Goal: Task Accomplishment & Management: Manage account settings

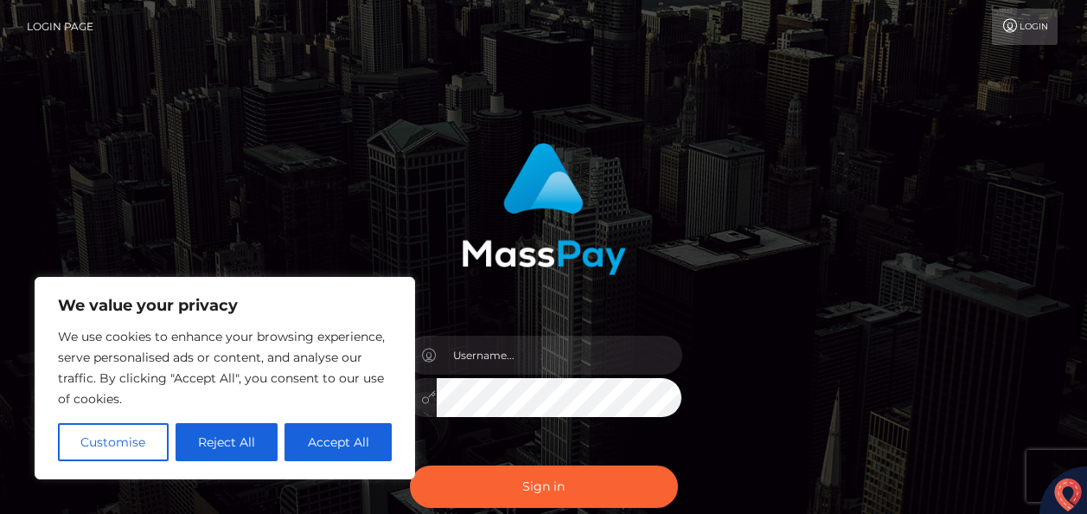
click at [123, 439] on button "Customise" at bounding box center [113, 442] width 111 height 38
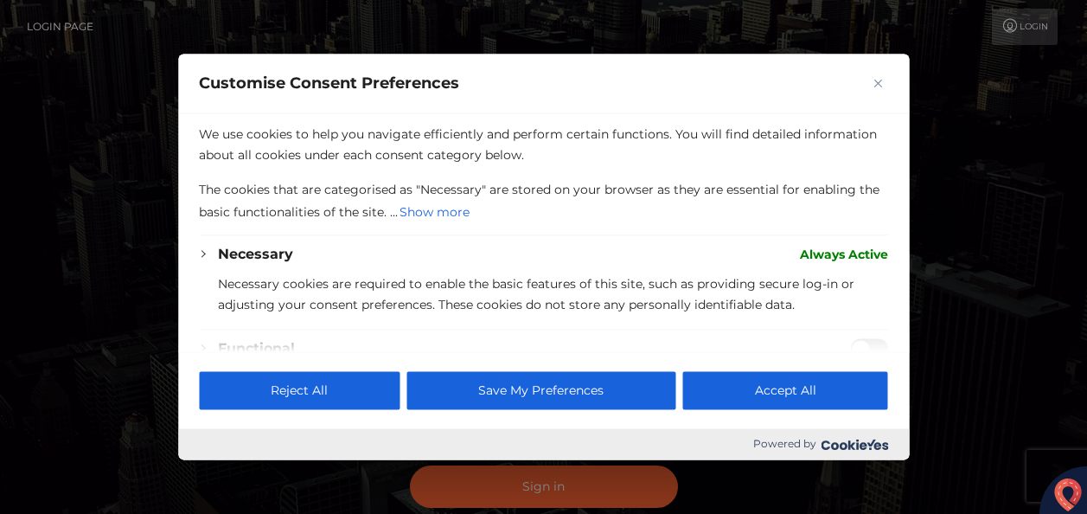
click at [885, 84] on button "Close" at bounding box center [878, 83] width 21 height 21
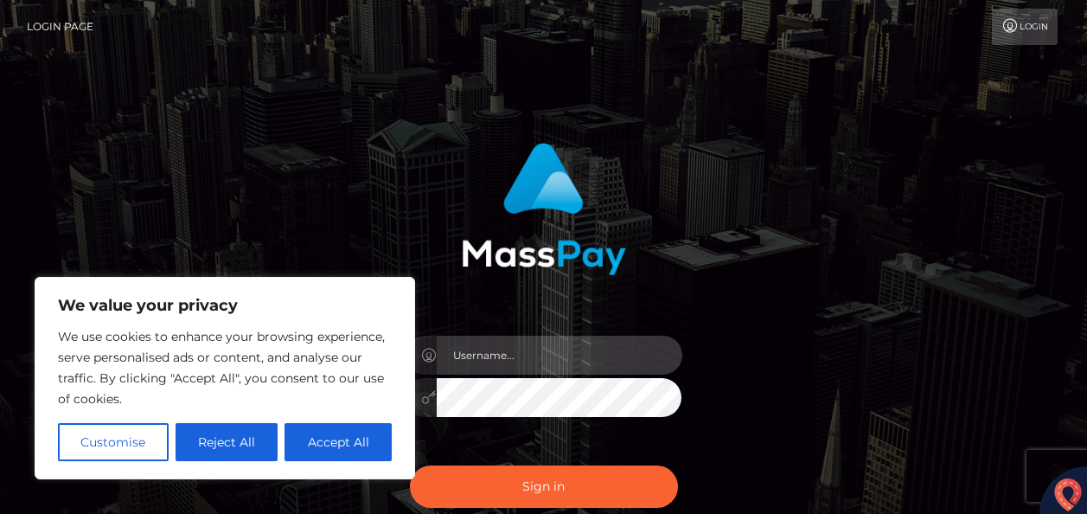
click at [592, 350] on input "text" at bounding box center [560, 355] width 246 height 39
type input "[EMAIL_ADDRESS][DOMAIN_NAME]"
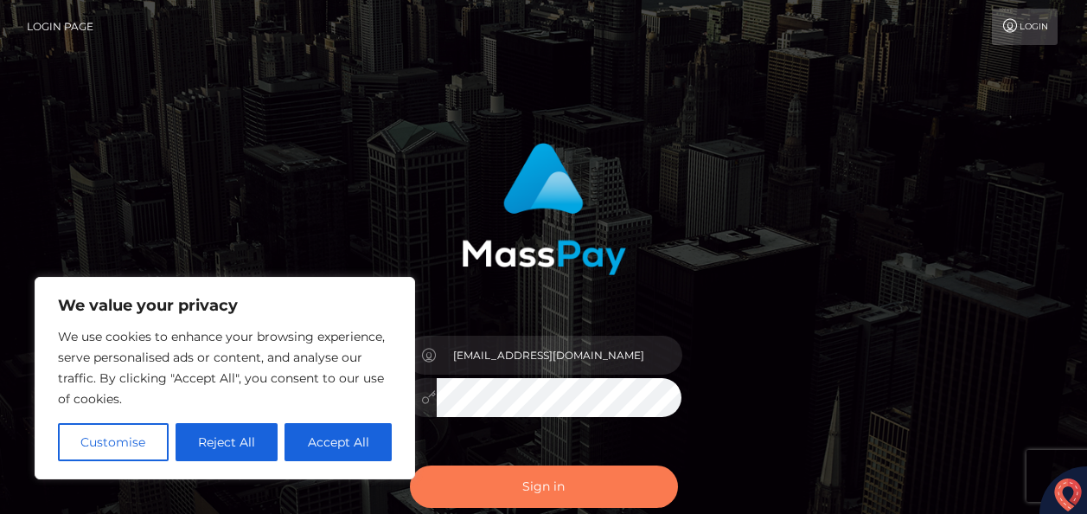
click at [561, 478] on button "Sign in" at bounding box center [544, 486] width 268 height 42
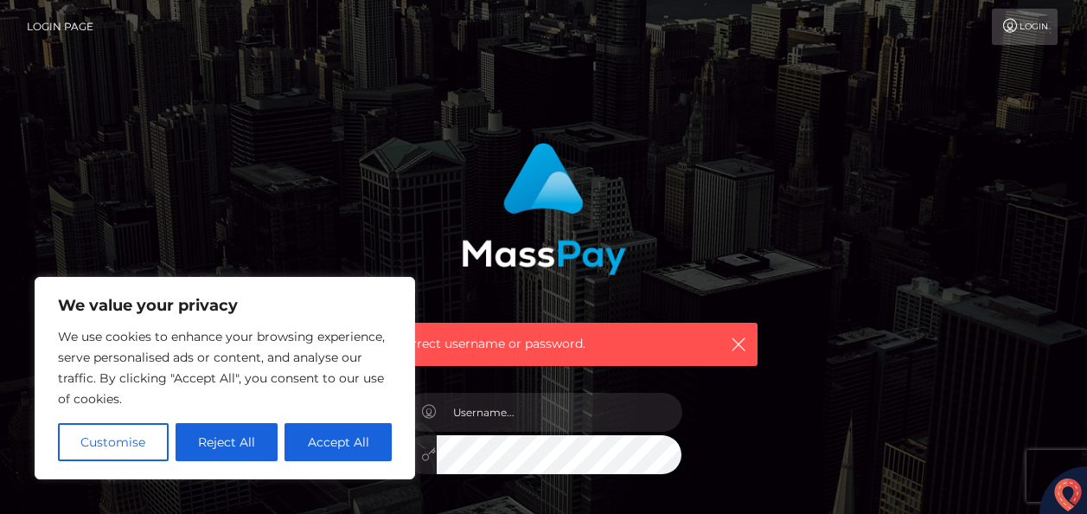
click at [341, 226] on div "Incorrect username or password." at bounding box center [544, 248] width 454 height 236
click at [733, 341] on icon "button" at bounding box center [738, 344] width 17 height 17
click at [317, 446] on button "Accept All" at bounding box center [338, 442] width 107 height 38
checkbox input "true"
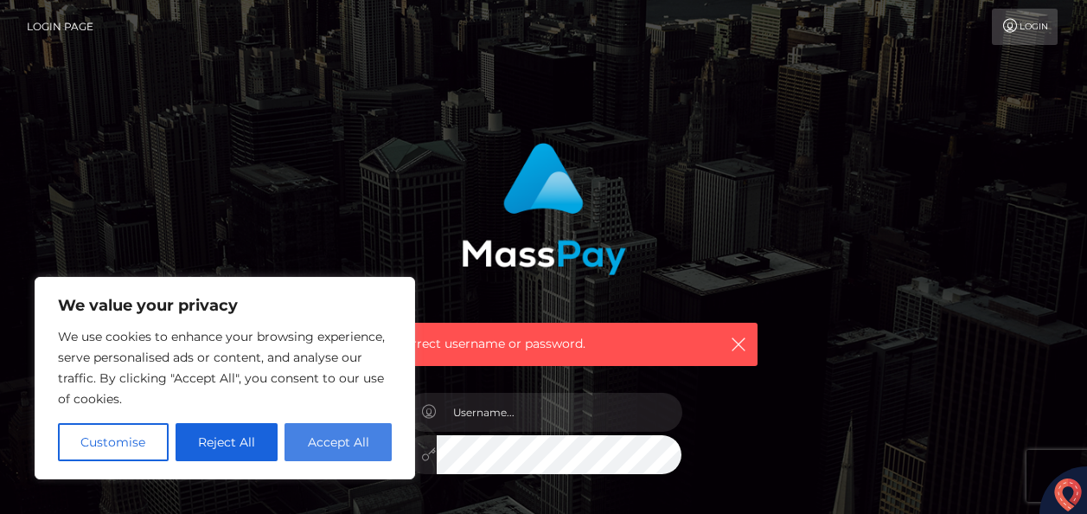
checkbox input "true"
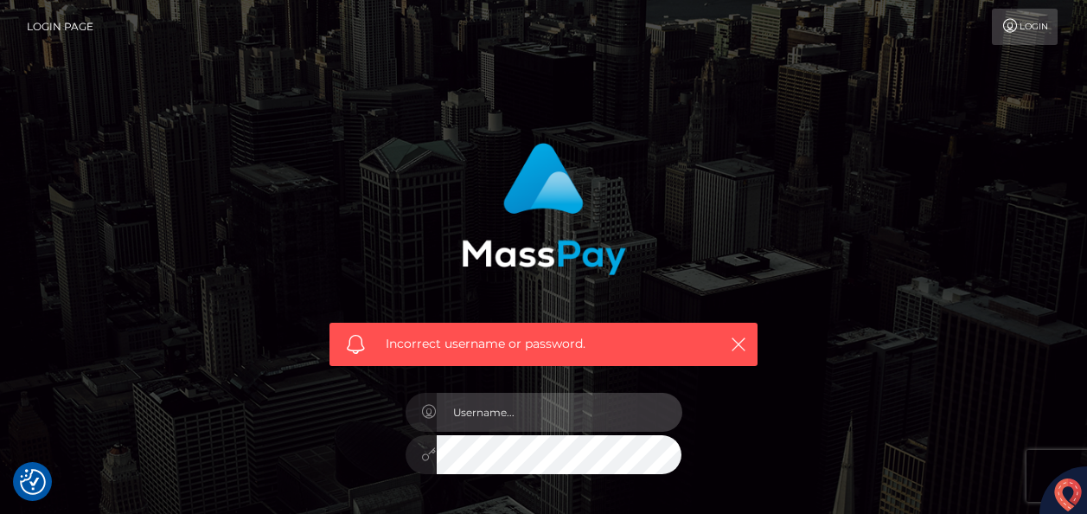
click at [548, 407] on input "text" at bounding box center [560, 412] width 246 height 39
type input "[EMAIL_ADDRESS][DOMAIN_NAME]"
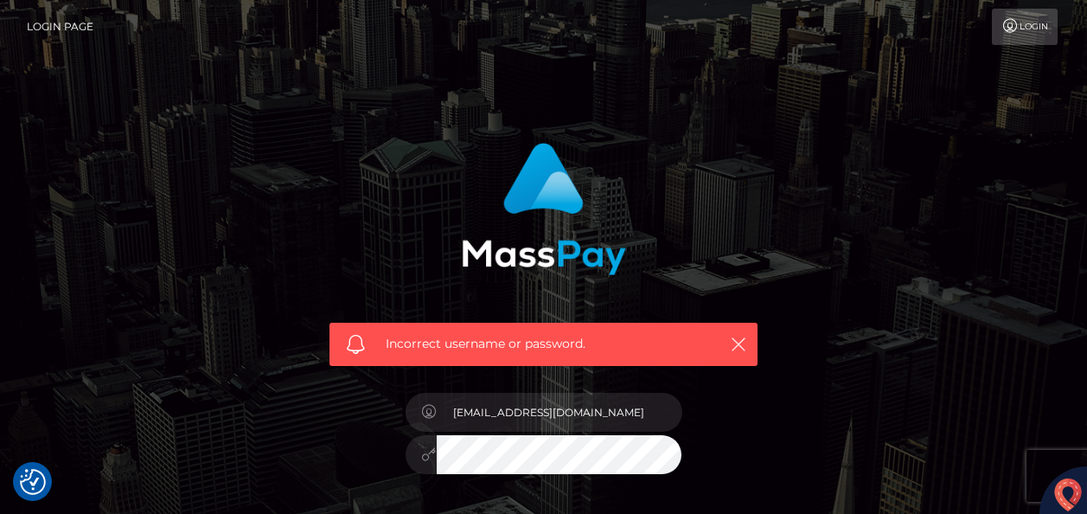
click at [815, 410] on div "Incorrect username or password. [EMAIL_ADDRESS][DOMAIN_NAME]" at bounding box center [544, 378] width 986 height 497
click at [740, 340] on icon "button" at bounding box center [738, 344] width 17 height 17
click at [1020, 26] on link "Login" at bounding box center [1025, 27] width 66 height 36
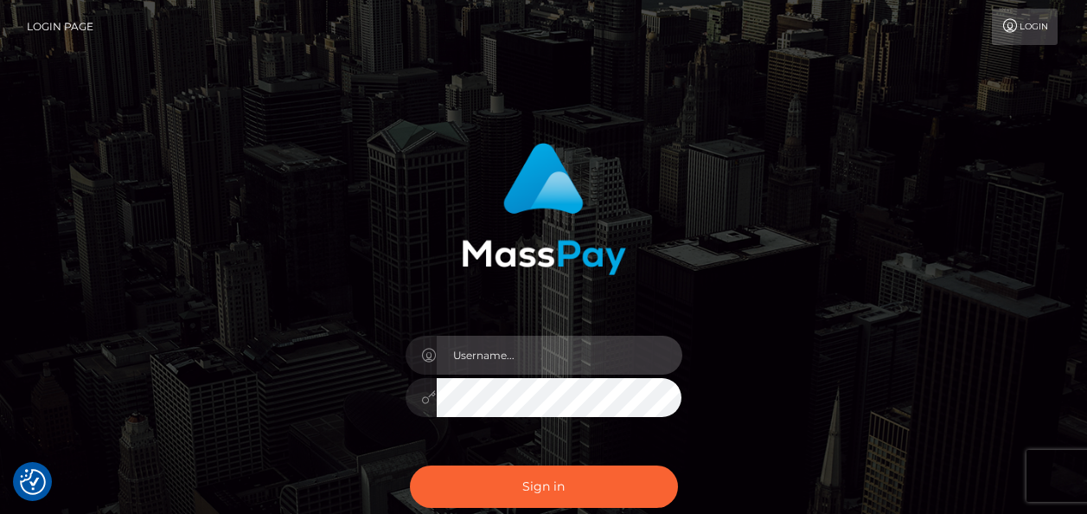
click at [598, 349] on input "text" at bounding box center [560, 355] width 246 height 39
type input "[EMAIL_ADDRESS][DOMAIN_NAME]"
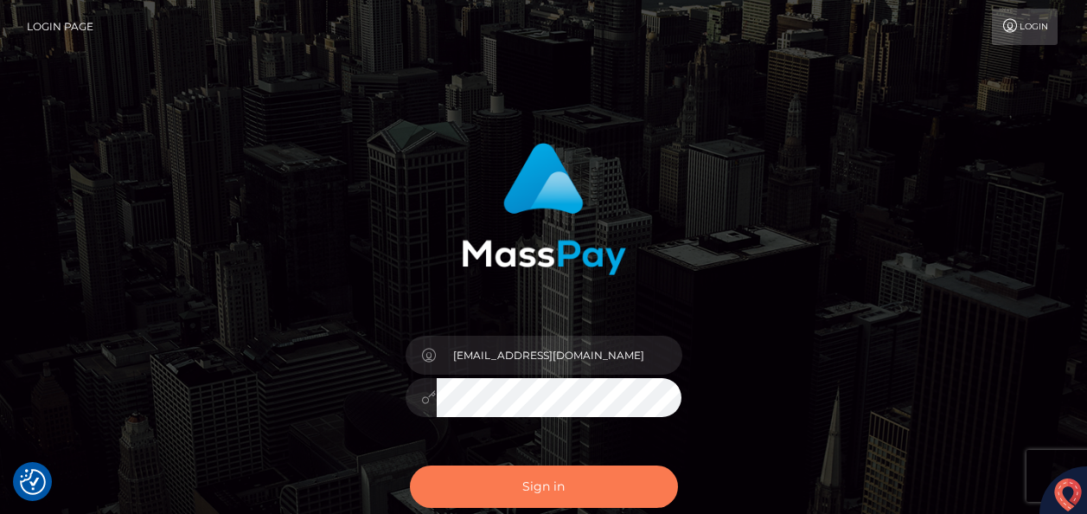
click at [551, 484] on button "Sign in" at bounding box center [544, 486] width 268 height 42
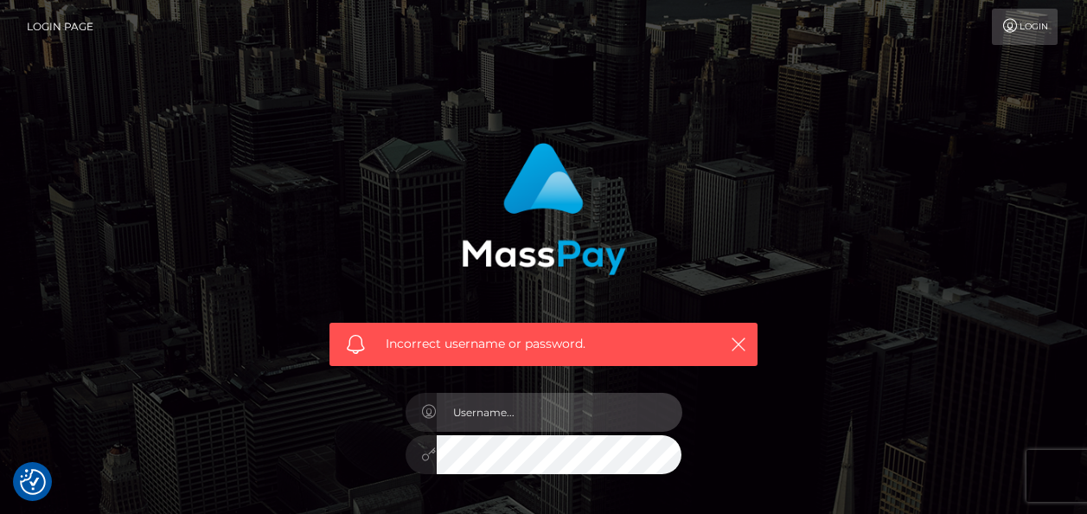
click at [555, 413] on input "text" at bounding box center [560, 412] width 246 height 39
type input "[EMAIL_ADDRESS][DOMAIN_NAME]"
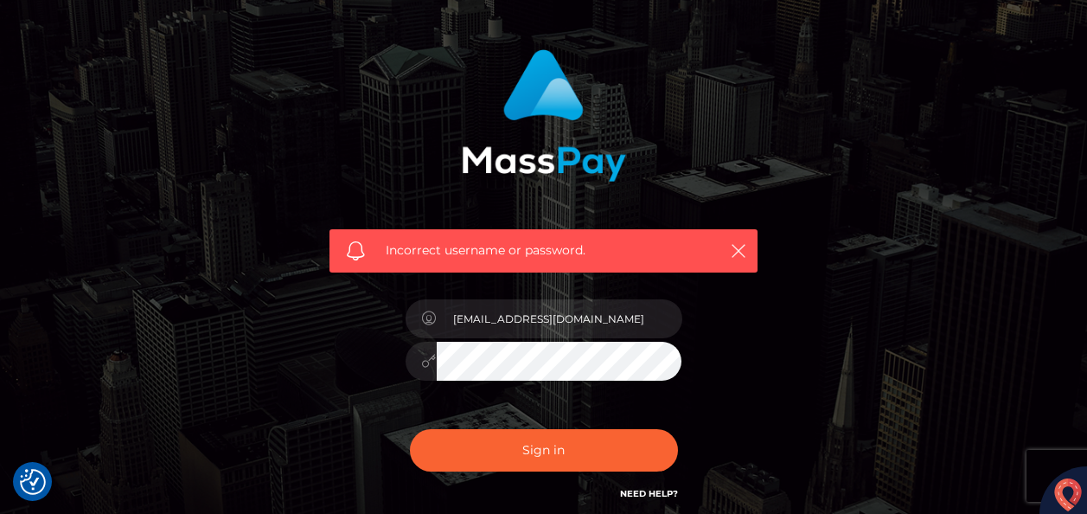
scroll to position [173, 0]
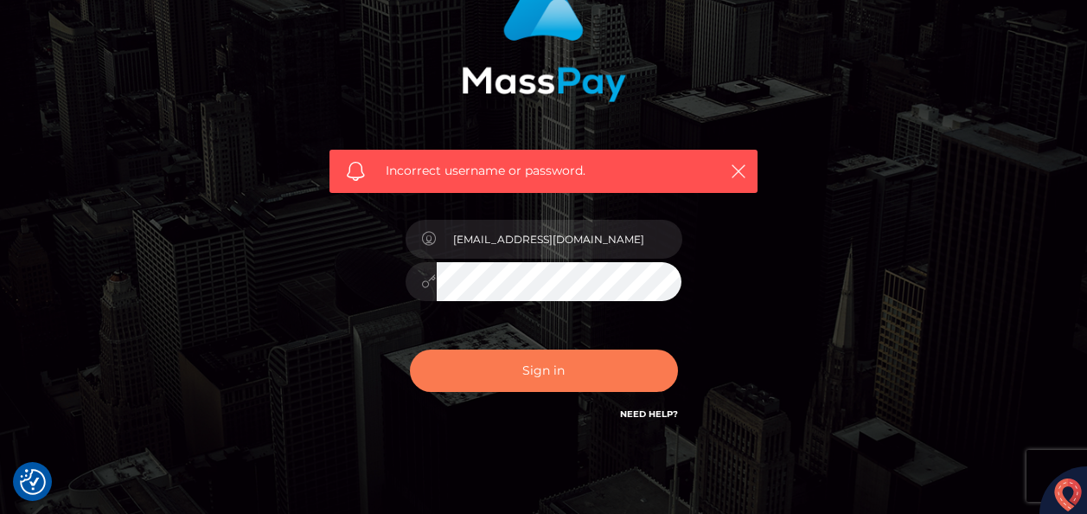
click at [625, 377] on button "Sign in" at bounding box center [544, 370] width 268 height 42
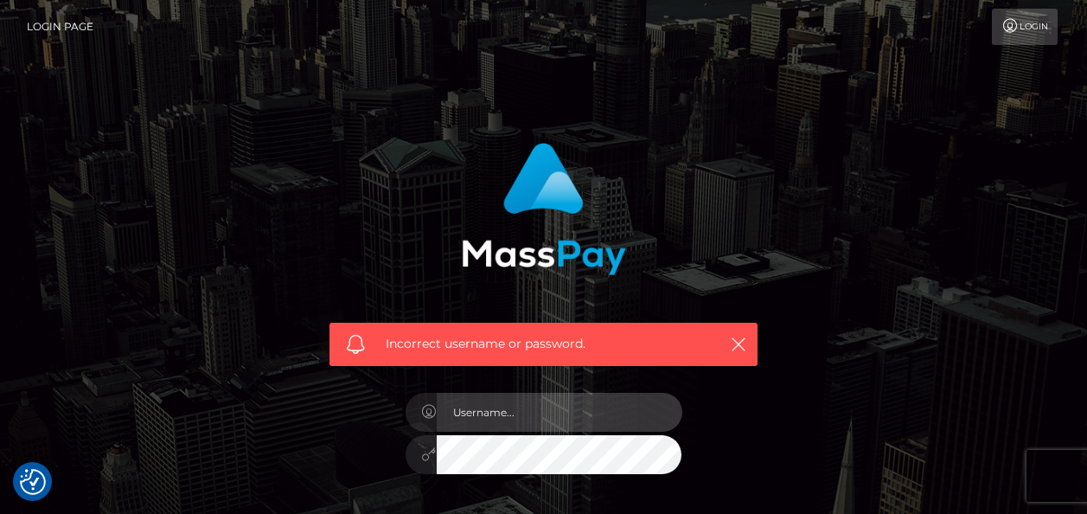
click at [629, 415] on input "text" at bounding box center [560, 412] width 246 height 39
type input "[EMAIL_ADDRESS][DOMAIN_NAME]"
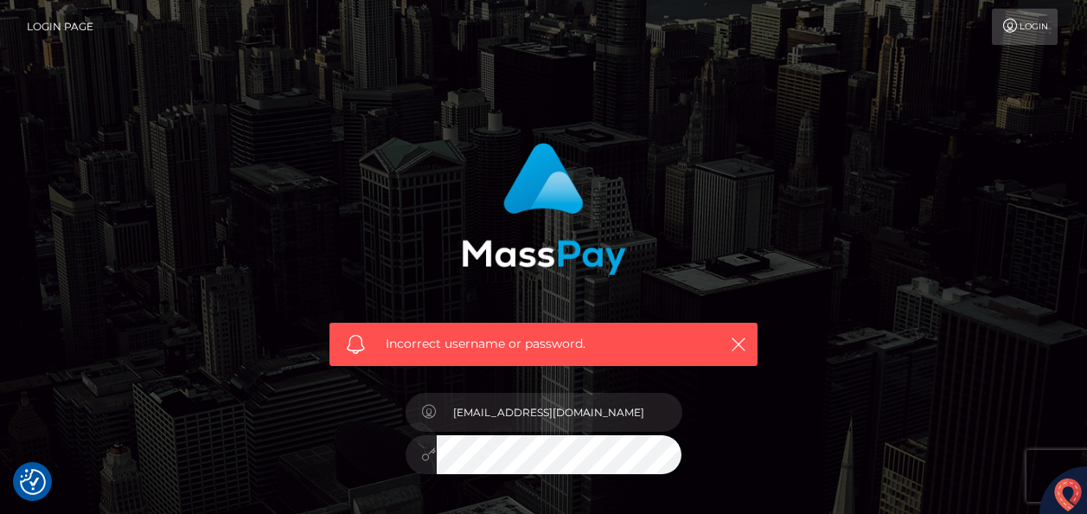
click at [864, 412] on div "Incorrect username or password. roadrunner85048@yahoo.com" at bounding box center [544, 378] width 986 height 497
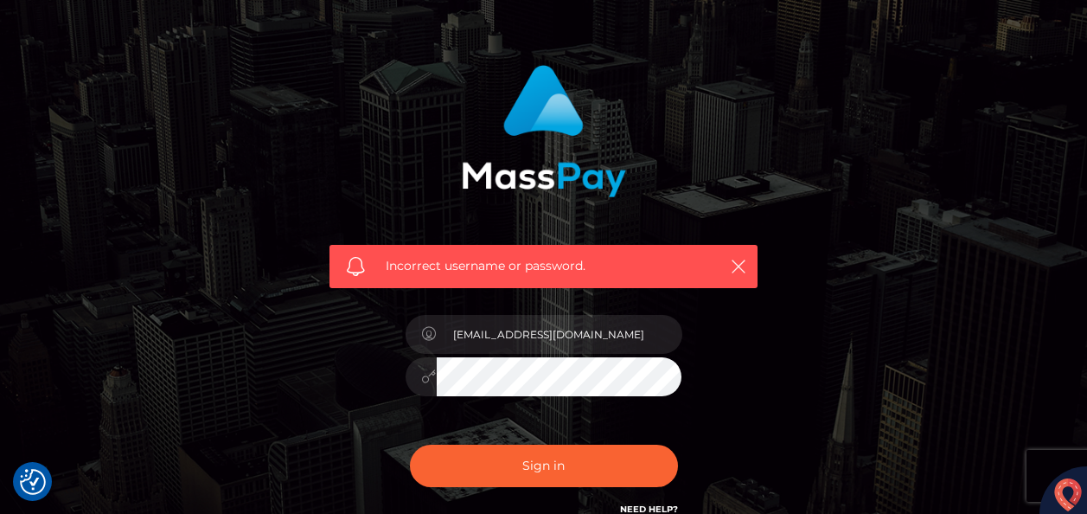
scroll to position [87, 0]
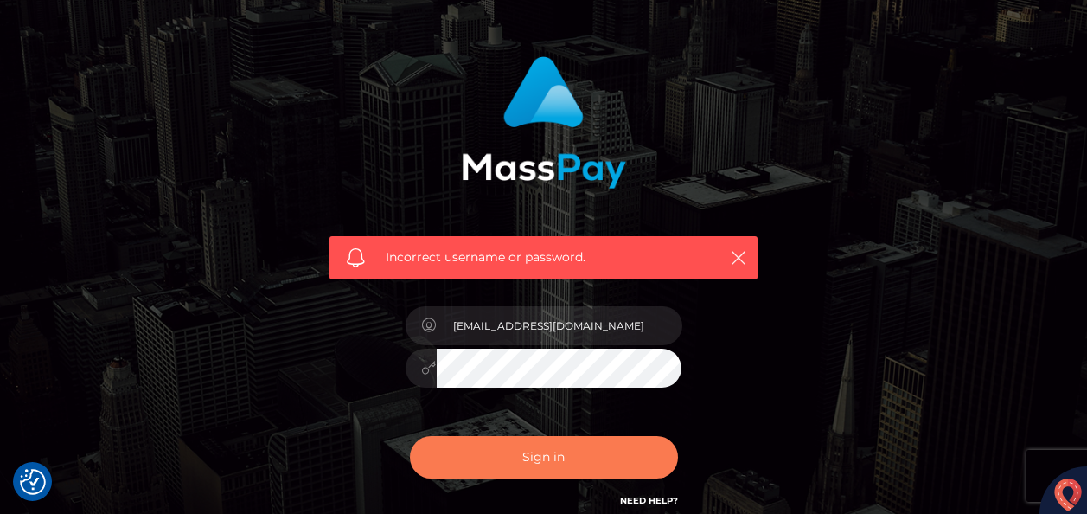
click at [609, 450] on button "Sign in" at bounding box center [544, 457] width 268 height 42
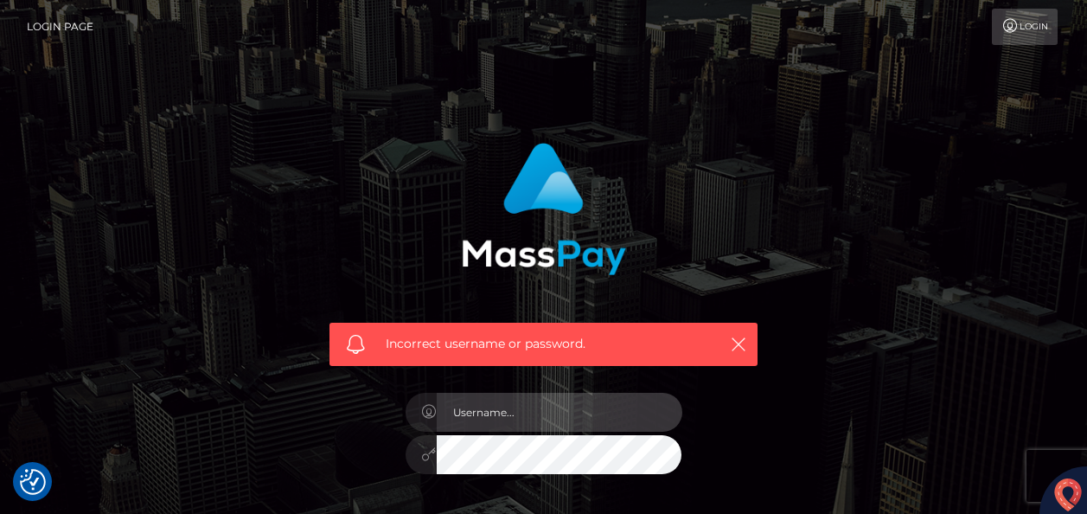
click at [612, 410] on input "text" at bounding box center [560, 412] width 246 height 39
type input "[EMAIL_ADDRESS][DOMAIN_NAME]"
